Goal: Check status: Check status

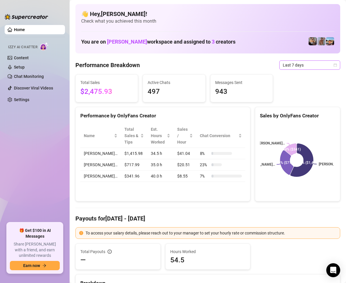
click at [334, 64] on icon "calendar" at bounding box center [335, 64] width 3 height 3
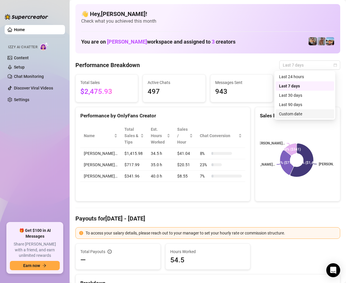
click at [298, 112] on div "Custom date" at bounding box center [305, 114] width 52 height 6
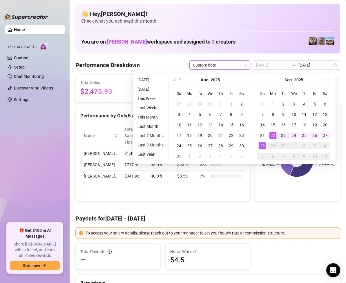
type input "[DATE]"
click at [263, 143] on div "28" at bounding box center [262, 145] width 7 height 7
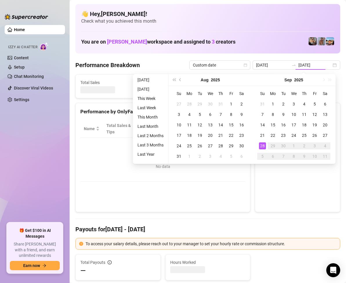
type input "[DATE]"
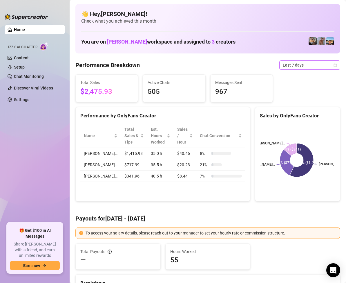
click at [312, 68] on span "Last 7 days" at bounding box center [310, 65] width 54 height 9
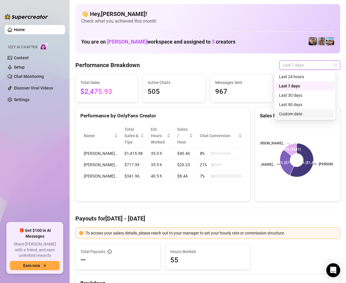
click at [290, 113] on div "Custom date" at bounding box center [305, 114] width 52 height 6
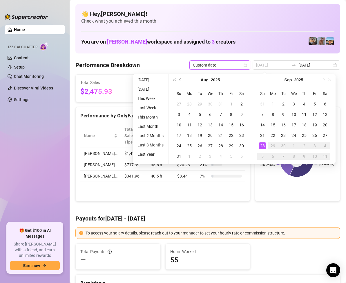
type input "[DATE]"
click at [263, 144] on div "28" at bounding box center [262, 145] width 7 height 7
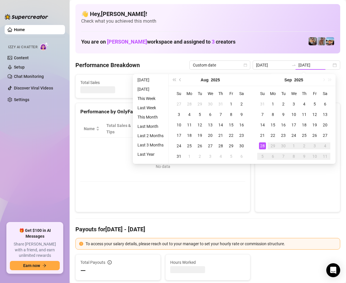
type input "[DATE]"
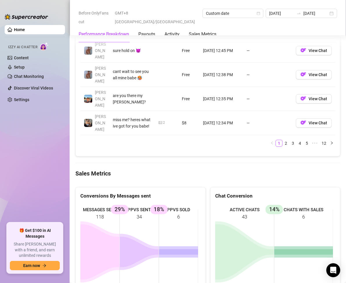
scroll to position [755, 0]
